Goal: Navigation & Orientation: Understand site structure

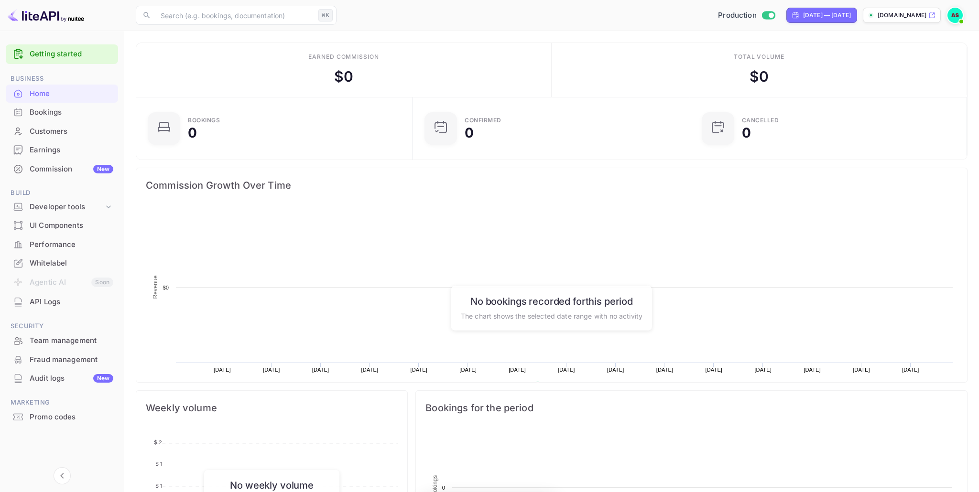
scroll to position [155, 271]
click at [57, 243] on div "Performance" at bounding box center [72, 245] width 84 height 11
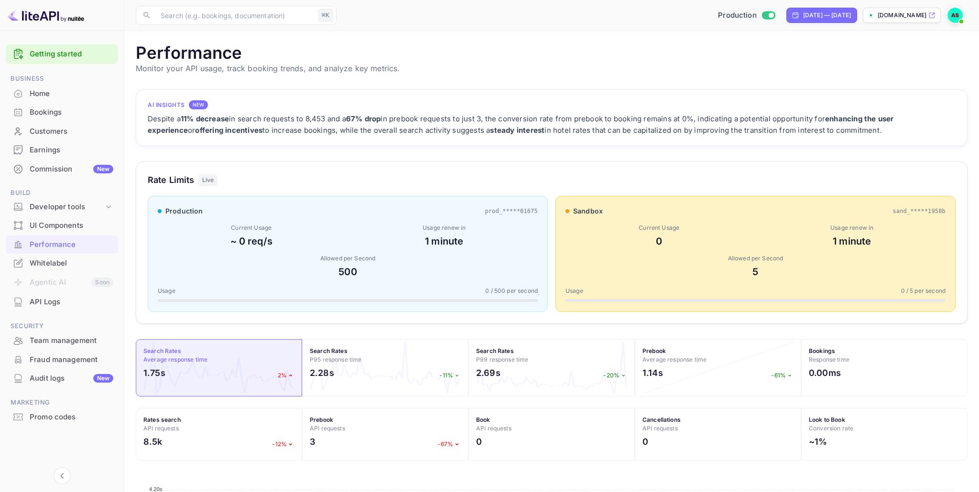
click at [47, 384] on div "Audit logs New" at bounding box center [72, 378] width 84 height 11
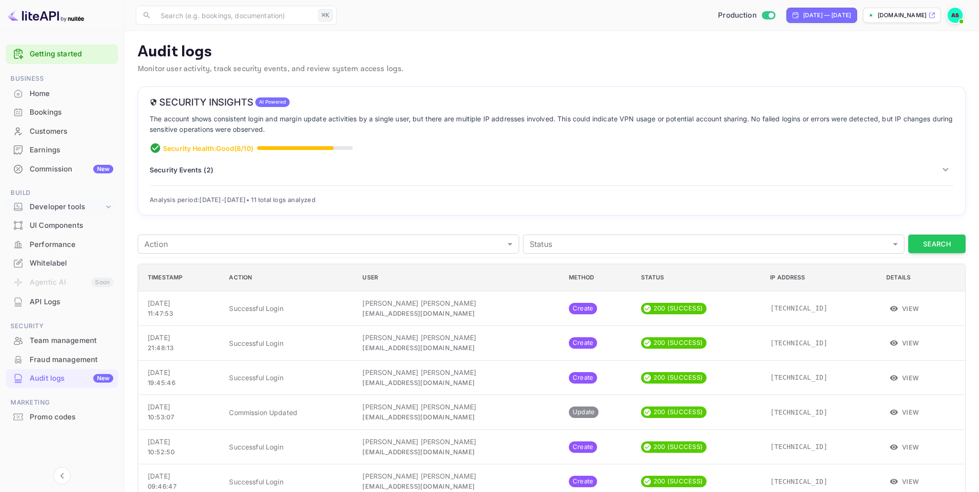
click at [106, 204] on icon at bounding box center [109, 207] width 10 height 10
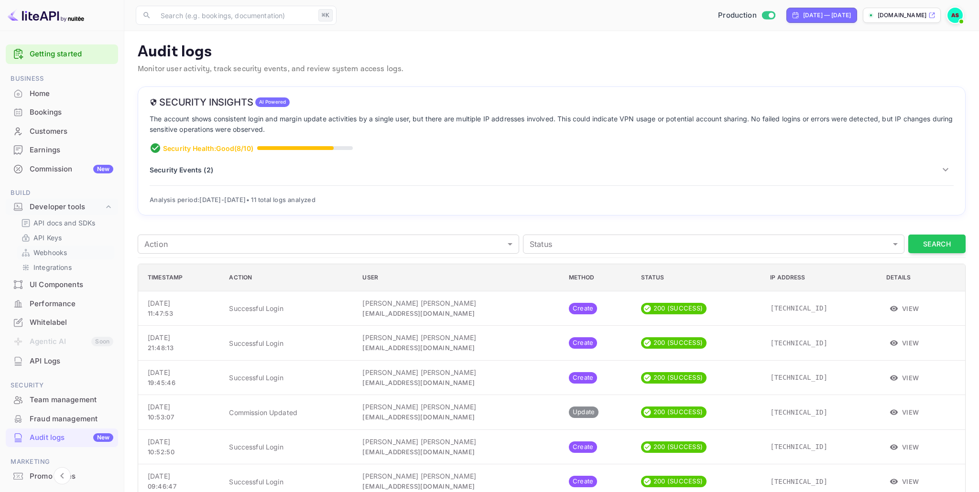
click at [51, 254] on p "Webhooks" at bounding box center [49, 253] width 33 height 10
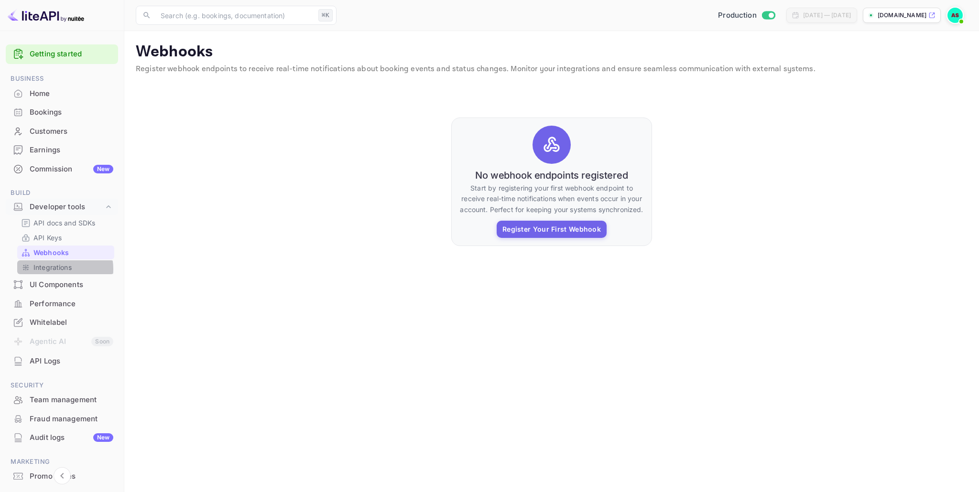
click at [55, 269] on p "Integrations" at bounding box center [52, 267] width 38 height 10
